Goal: Find specific page/section: Find specific page/section

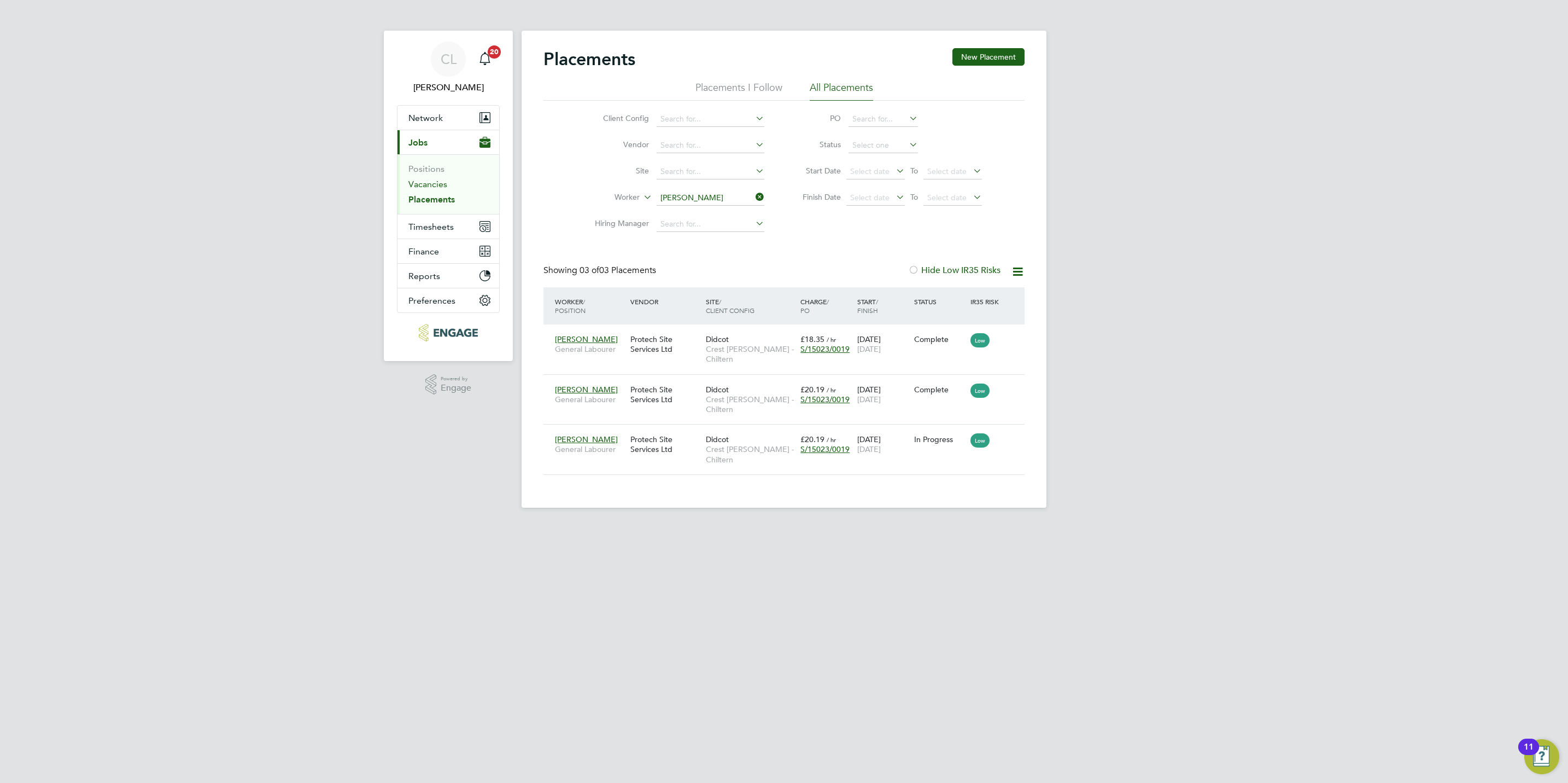
click at [441, 179] on link "Vacancies" at bounding box center [427, 184] width 39 height 10
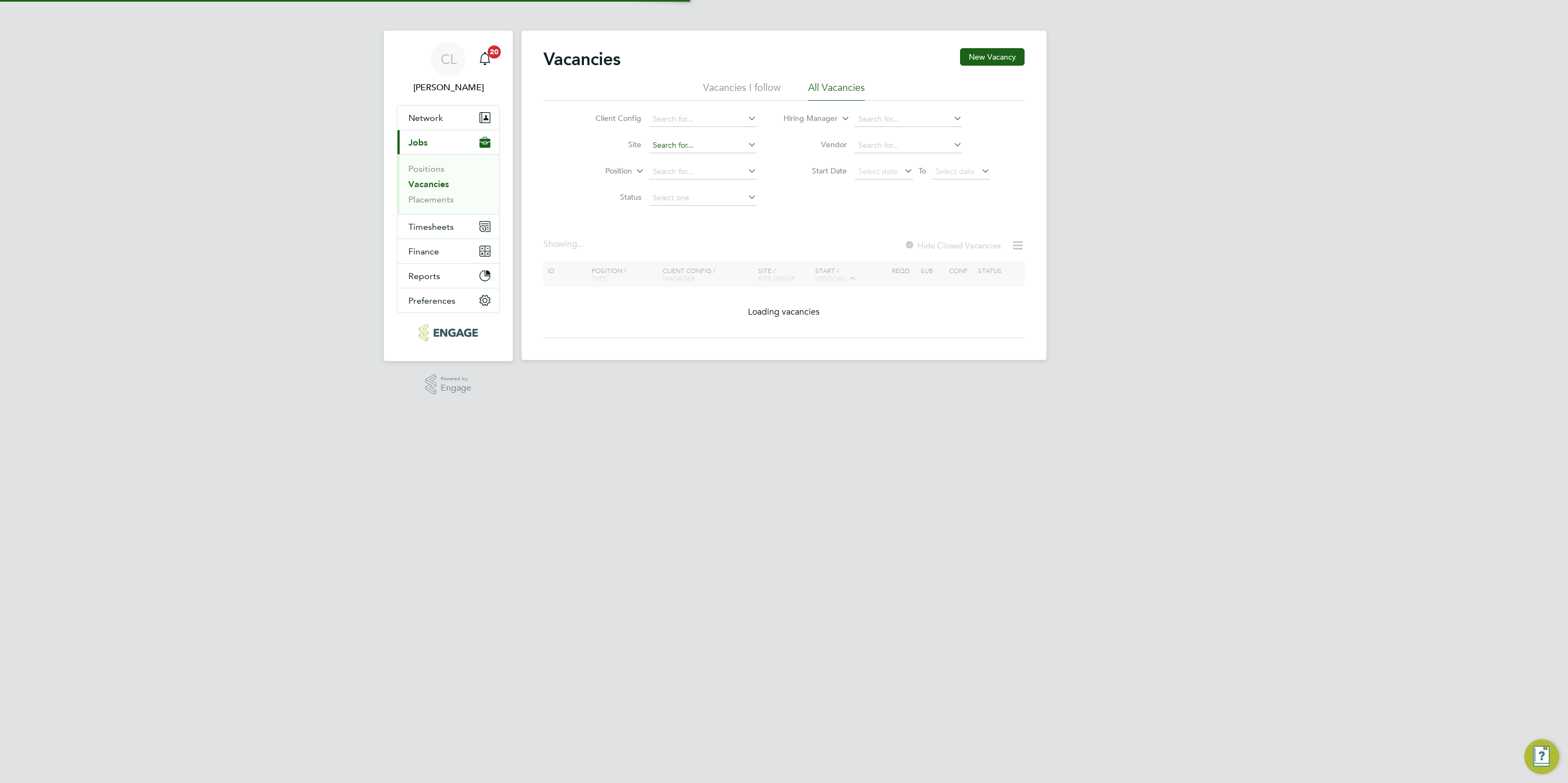
click at [667, 146] on input at bounding box center [703, 145] width 108 height 15
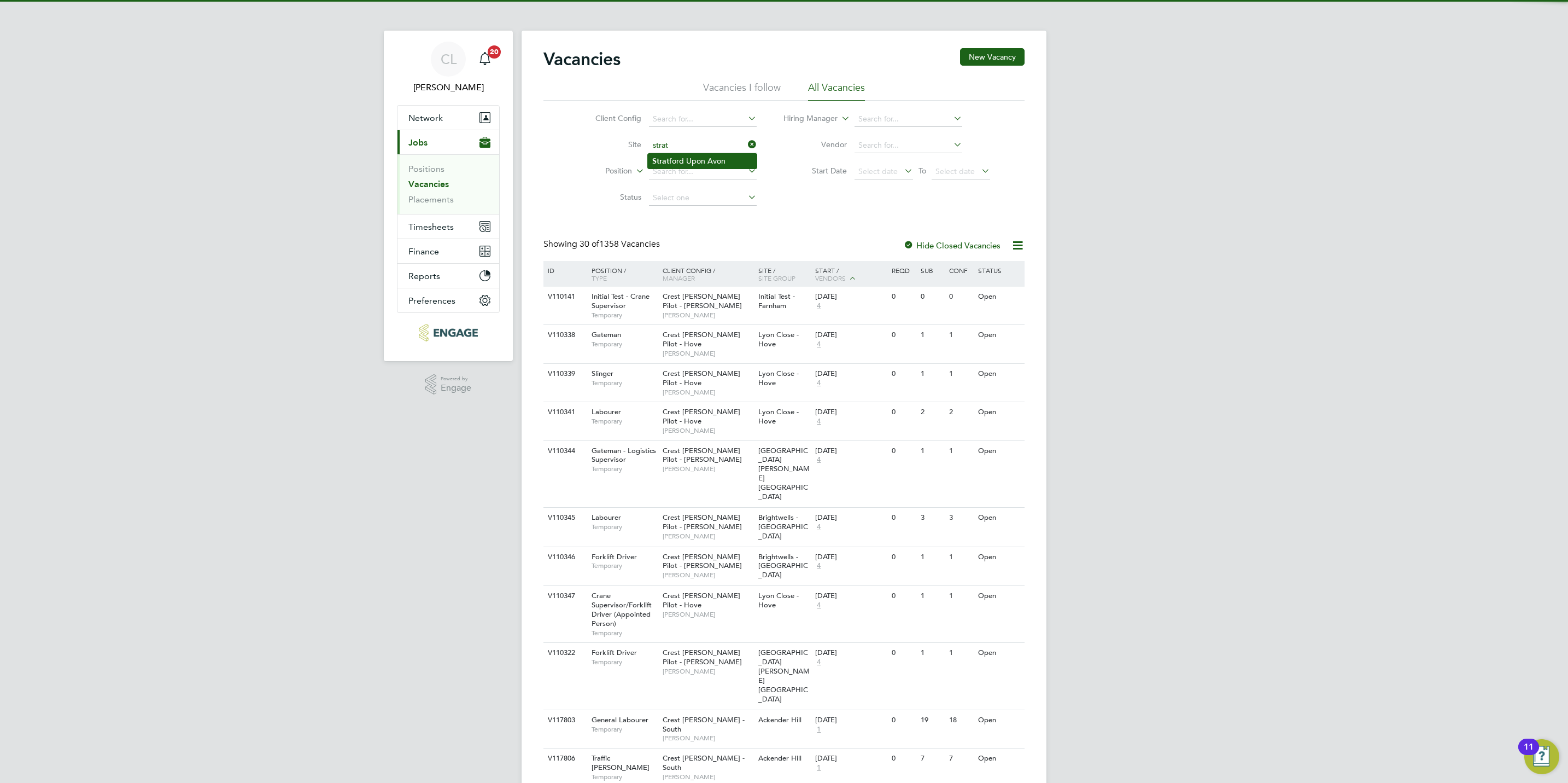
click at [680, 156] on li "Strat ford Upon Avon" at bounding box center [703, 161] width 109 height 15
type input "[GEOGRAPHIC_DATA]"
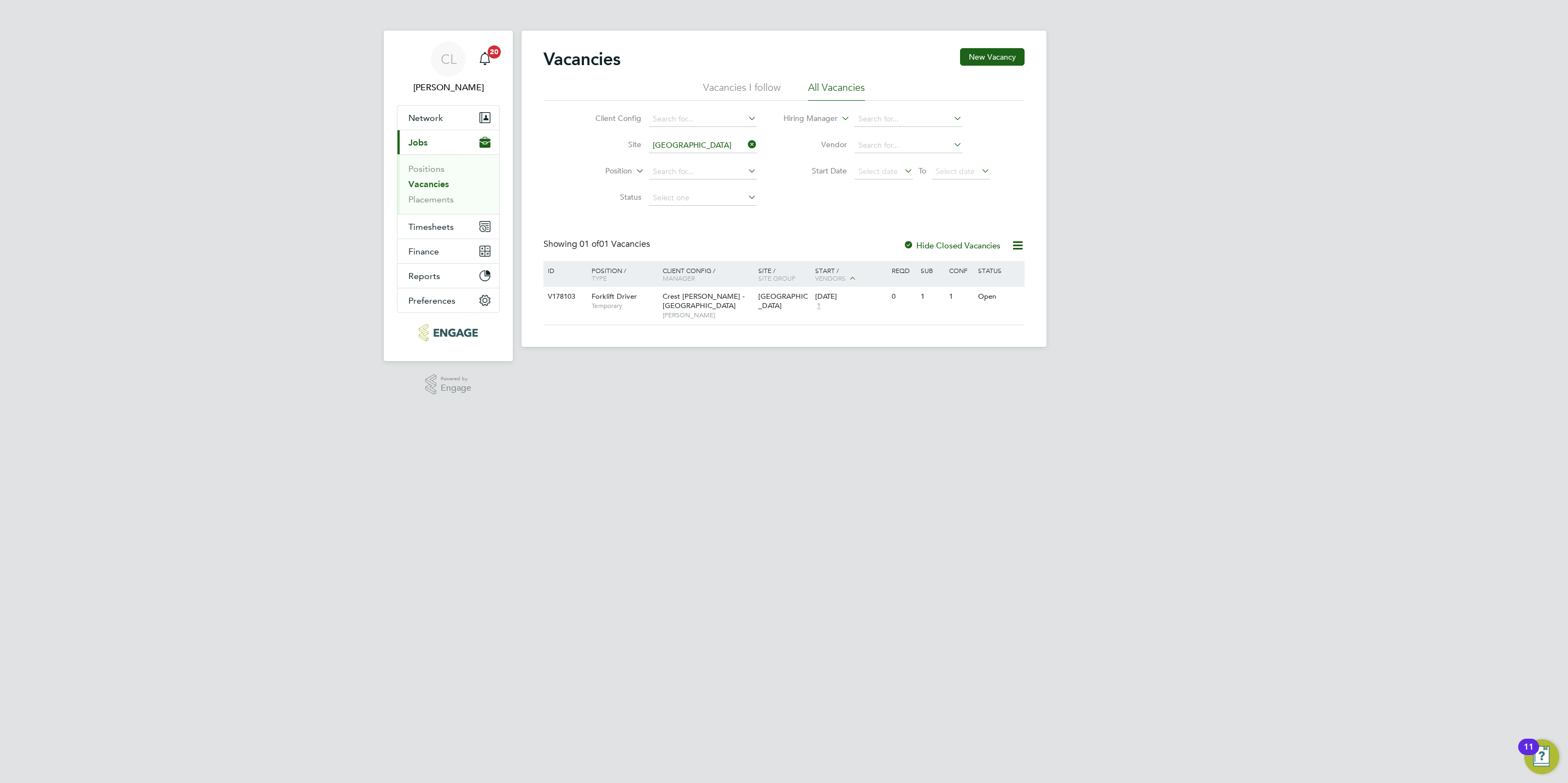
click at [699, 317] on div "ID Position / Type Client Config / Manager Site / Site Group Start / Vendors Re…" at bounding box center [783, 292] width 481 height 64
click at [697, 311] on span "[PERSON_NAME]" at bounding box center [708, 315] width 90 height 9
